Goal: Task Accomplishment & Management: Manage account settings

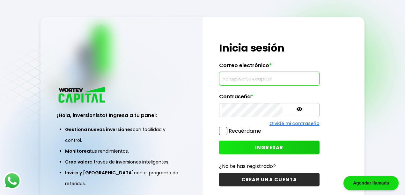
click at [249, 83] on input "text" at bounding box center [269, 78] width 95 height 13
type input "[EMAIL_ADDRESS][DOMAIN_NAME]"
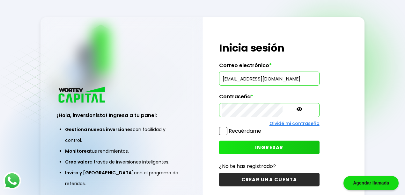
scroll to position [0, 0]
click at [297, 109] on icon at bounding box center [300, 109] width 6 height 4
click at [233, 151] on button "INGRESAR" at bounding box center [269, 148] width 100 height 14
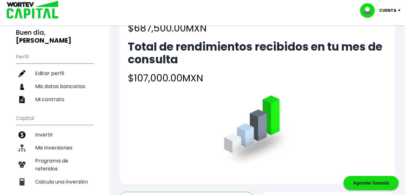
scroll to position [21, 0]
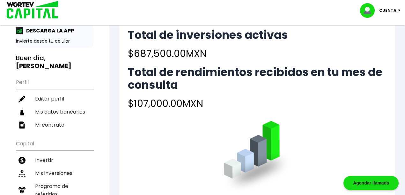
click at [88, 147] on div "¡Ya disponible! DESCARGA LA APP Invierte desde tu celular Buen día, [PERSON_NAM…" at bounding box center [54, 183] width 109 height 397
click at [154, 135] on div "Total de inversiones activas $687,500.00 MXN Total de rendimientos recibidos en…" at bounding box center [257, 113] width 275 height 194
click at [299, 79] on h2 "Total de rendimientos recibidos en tu mes de consulta" at bounding box center [257, 79] width 259 height 26
